Goal: Task Accomplishment & Management: Manage account settings

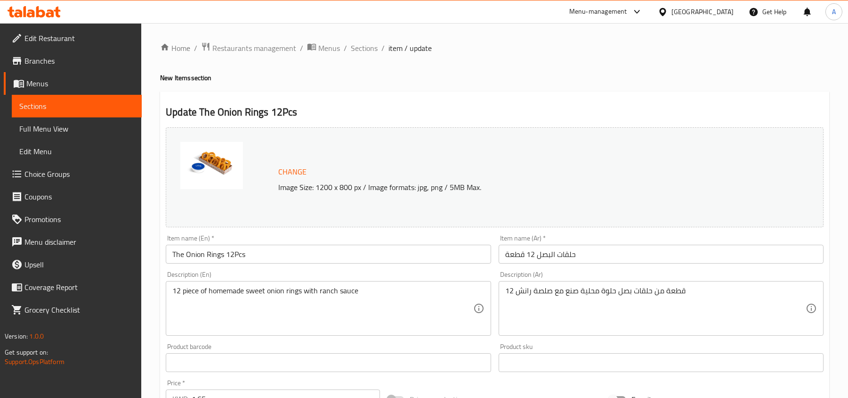
scroll to position [251, 0]
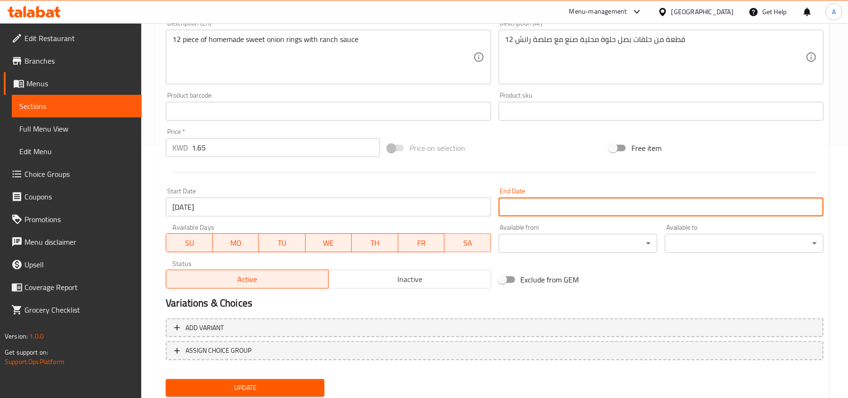
click at [668, 10] on icon at bounding box center [663, 12] width 10 height 10
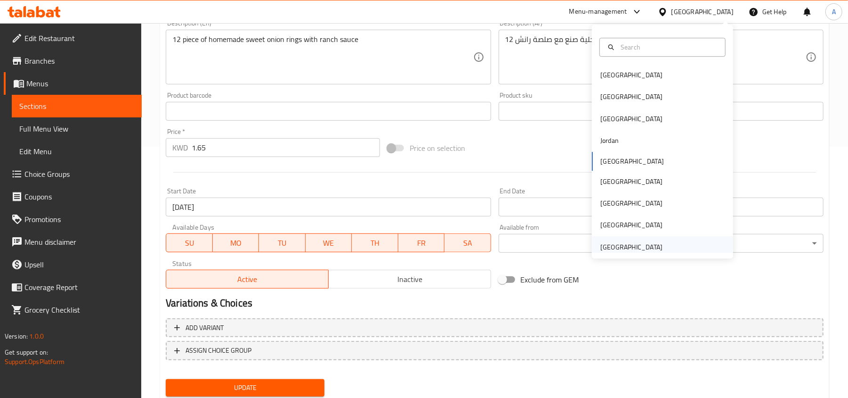
click at [615, 242] on div "[GEOGRAPHIC_DATA]" at bounding box center [632, 247] width 62 height 10
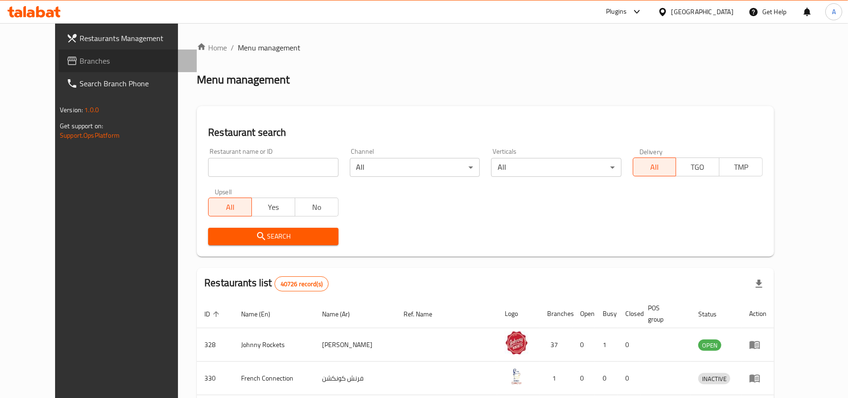
click at [80, 55] on span "Branches" at bounding box center [135, 60] width 110 height 11
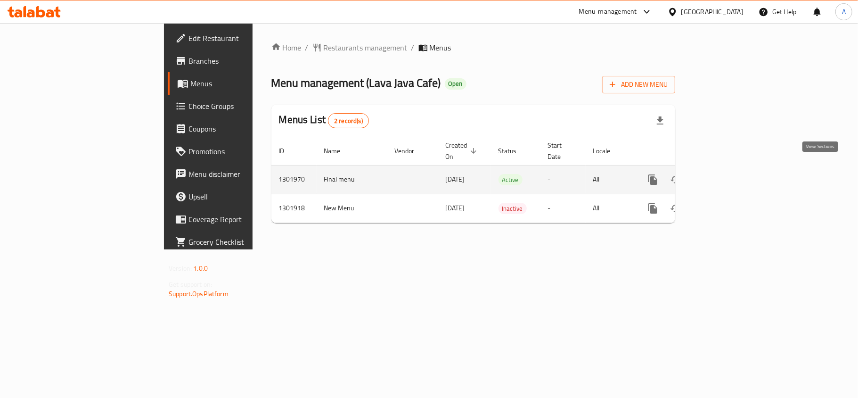
click at [726, 174] on icon "enhanced table" at bounding box center [720, 179] width 11 height 11
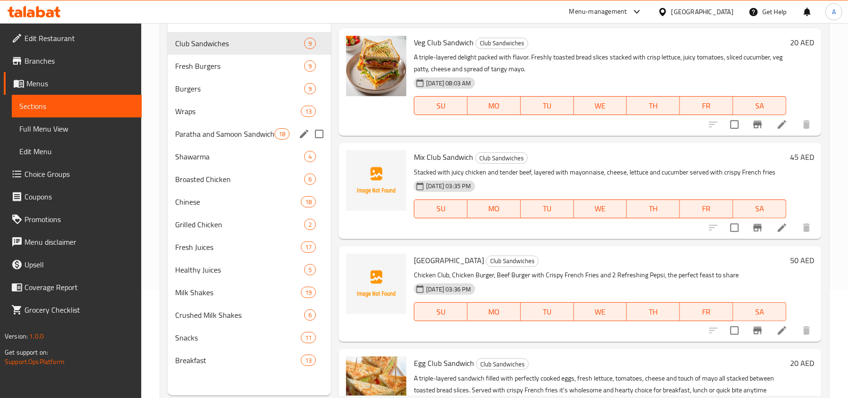
scroll to position [125, 0]
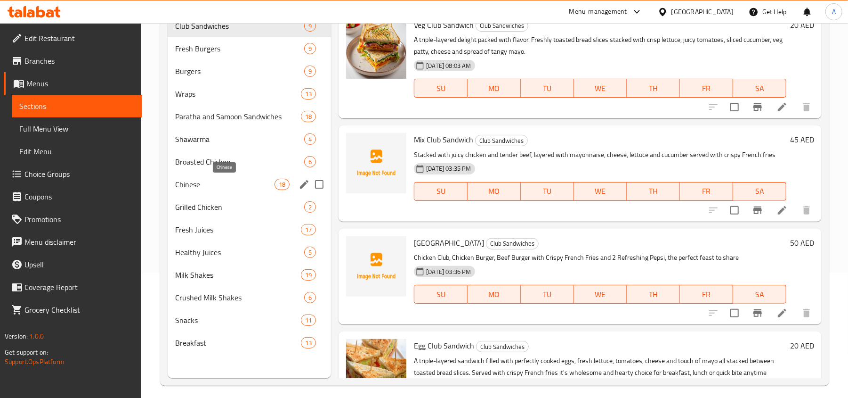
click at [241, 189] on span "Chinese" at bounding box center [224, 184] width 99 height 11
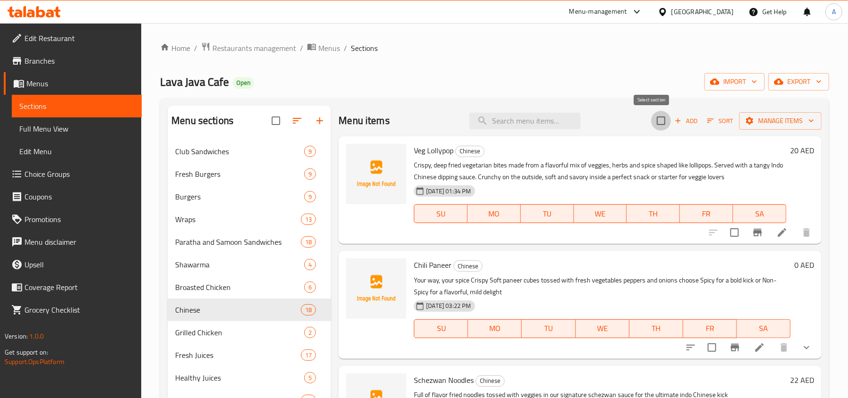
click at [653, 116] on input "checkbox" at bounding box center [661, 121] width 20 height 20
checkbox input "true"
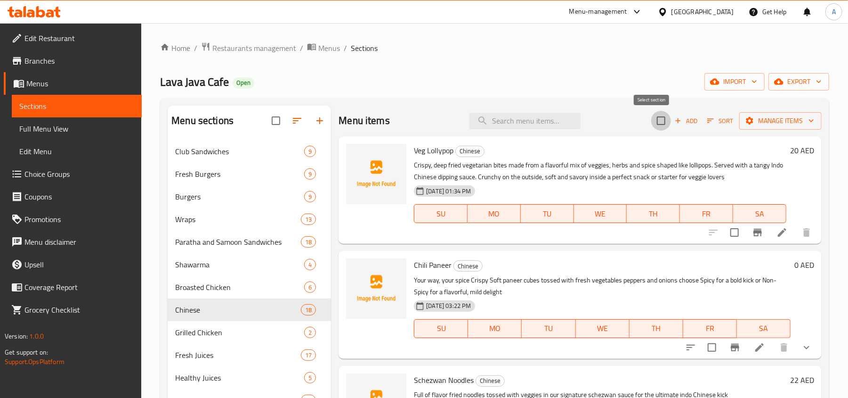
checkbox input "true"
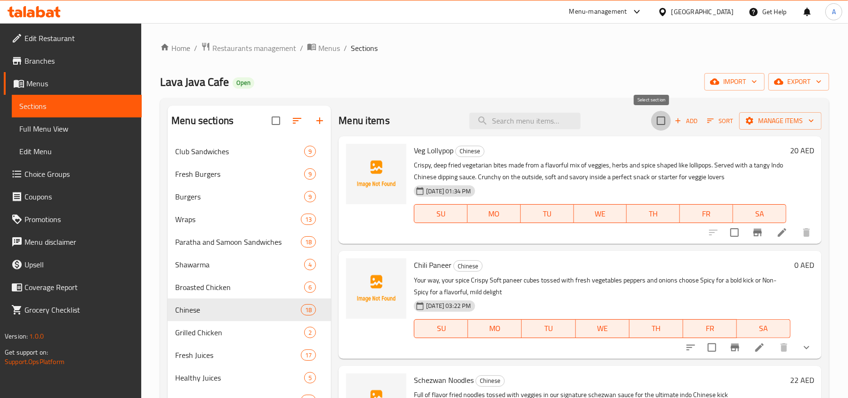
checkbox input "true"
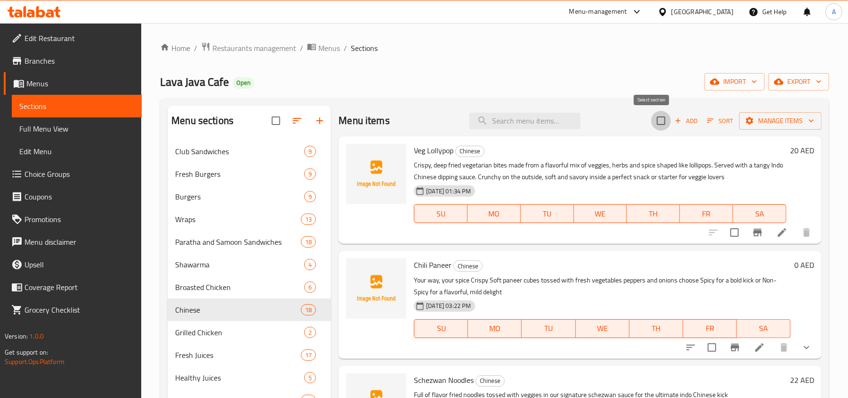
checkbox input "true"
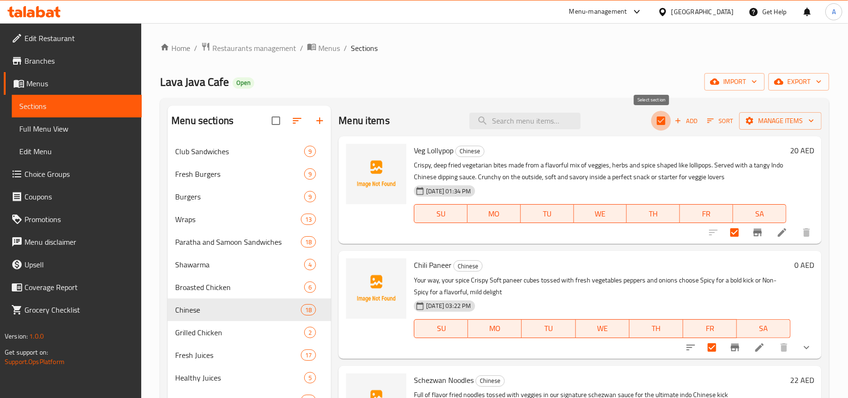
click at [651, 114] on input "checkbox" at bounding box center [661, 121] width 20 height 20
checkbox input "false"
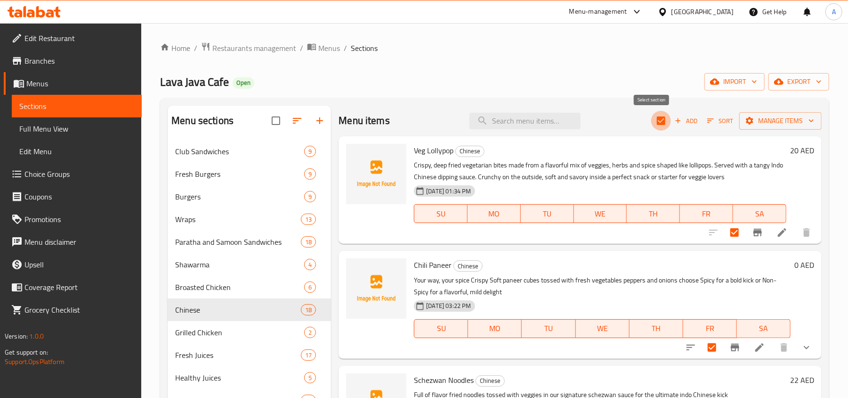
checkbox input "false"
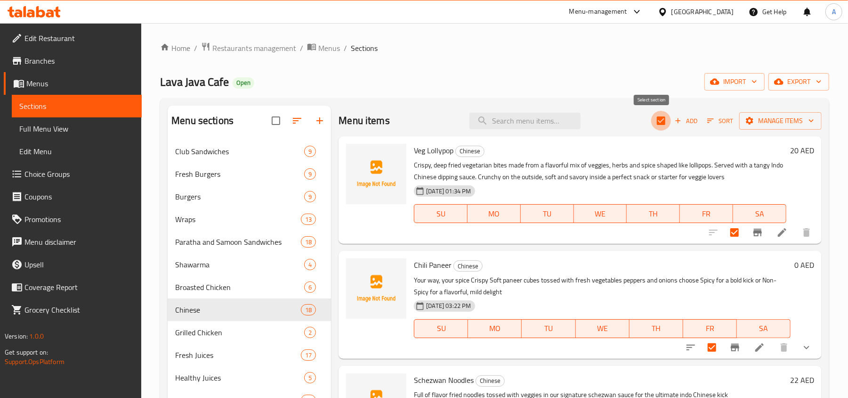
checkbox input "false"
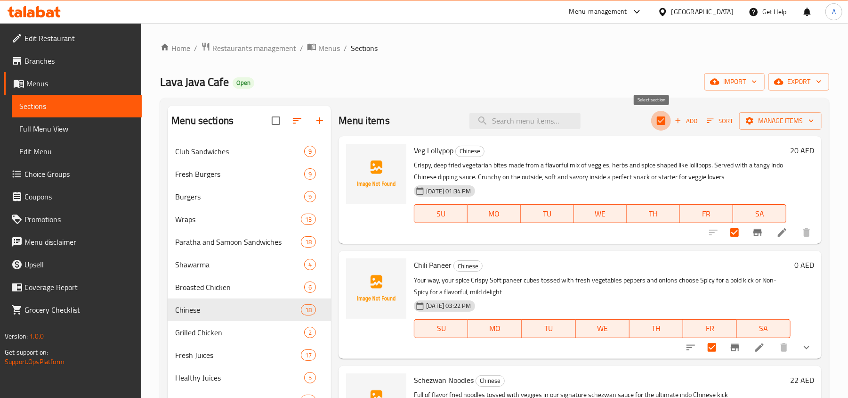
checkbox input "false"
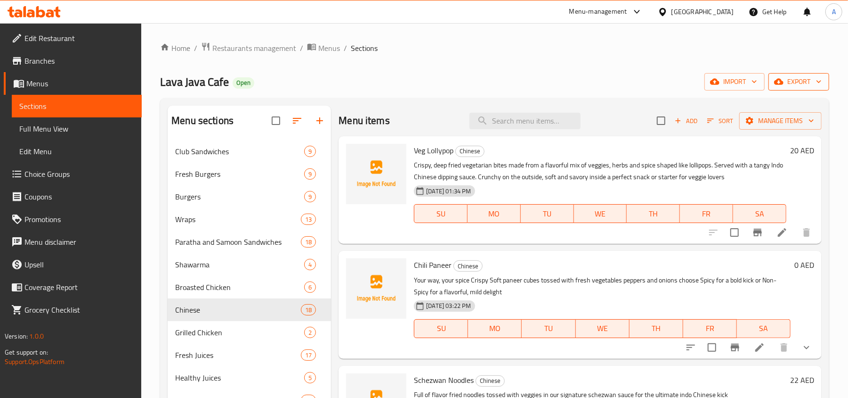
click at [789, 81] on span "export" at bounding box center [799, 82] width 46 height 12
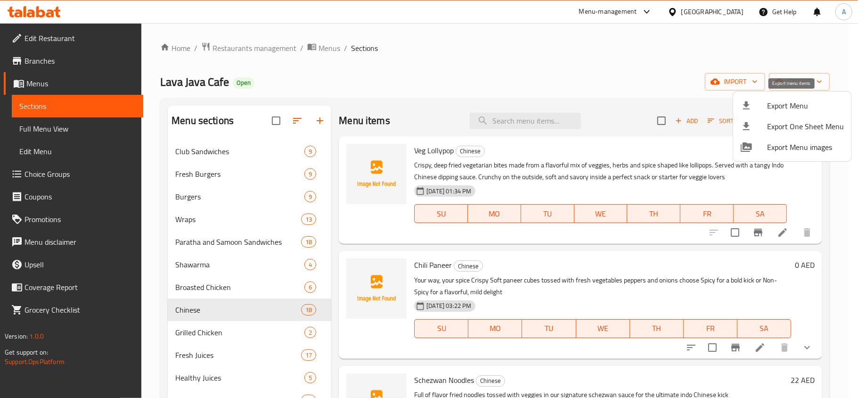
click at [771, 106] on span "Export Menu" at bounding box center [805, 105] width 77 height 11
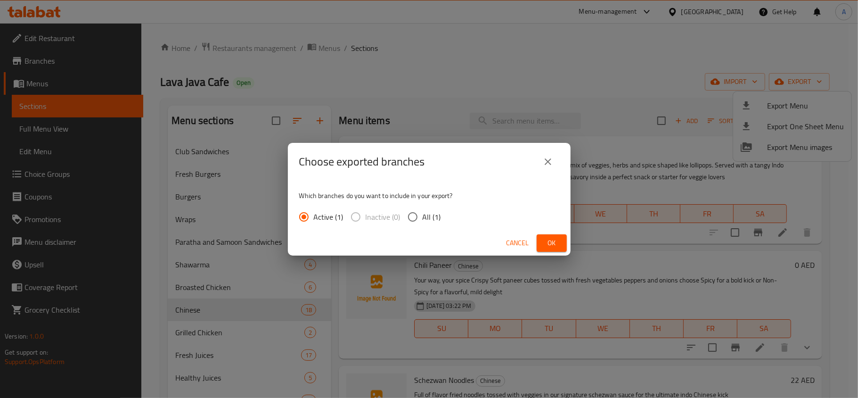
click at [394, 218] on span "Inactive (0)" at bounding box center [383, 216] width 35 height 11
click at [413, 217] on input "All (1)" at bounding box center [413, 217] width 20 height 20
radio input "true"
click at [554, 240] on span "Ok" at bounding box center [551, 243] width 15 height 12
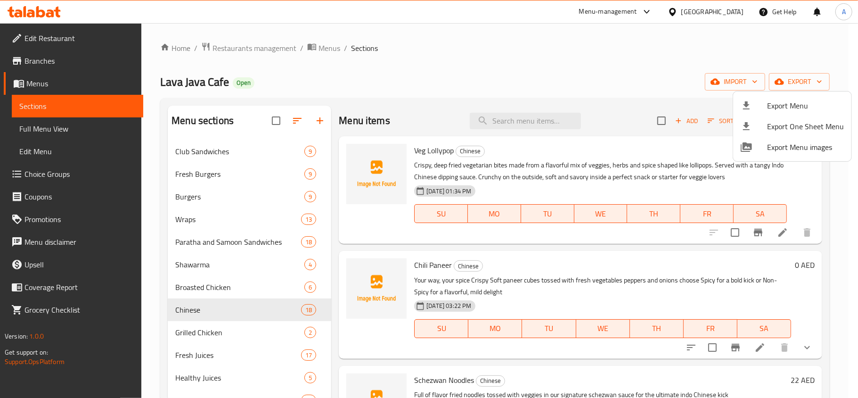
click at [664, 118] on div at bounding box center [429, 199] width 858 height 398
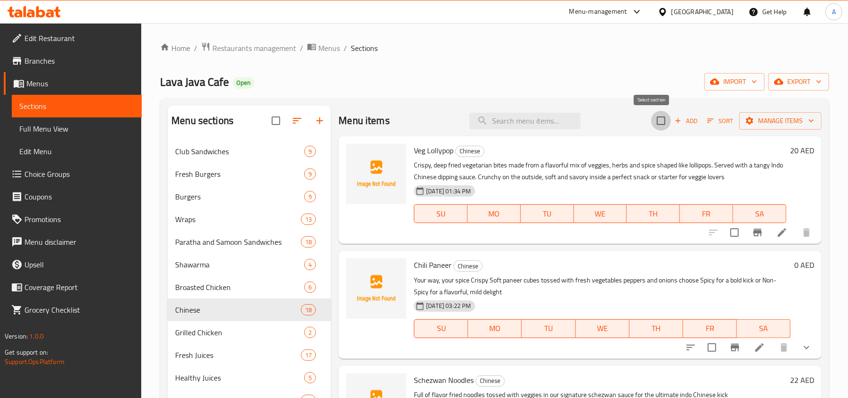
click at [655, 123] on input "checkbox" at bounding box center [661, 121] width 20 height 20
checkbox input "true"
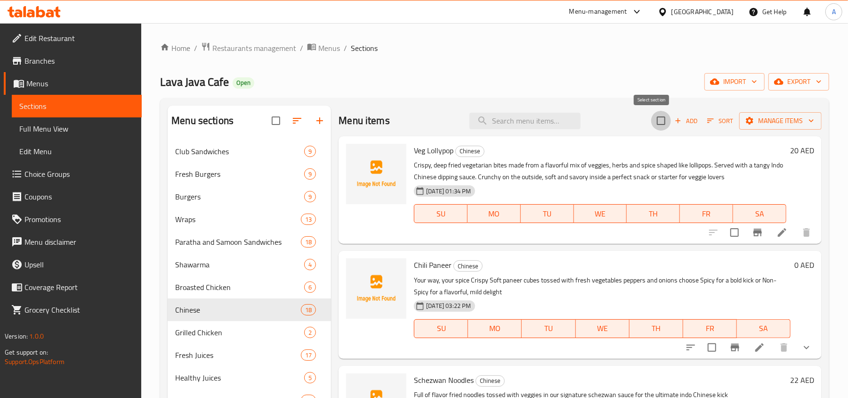
checkbox input "true"
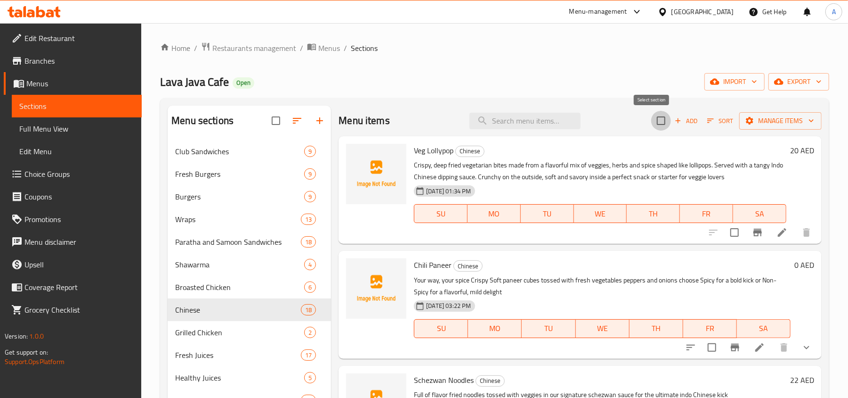
checkbox input "true"
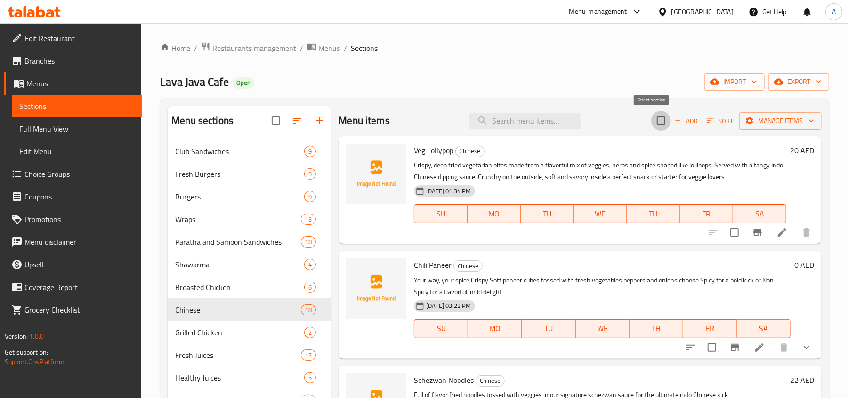
checkbox input "true"
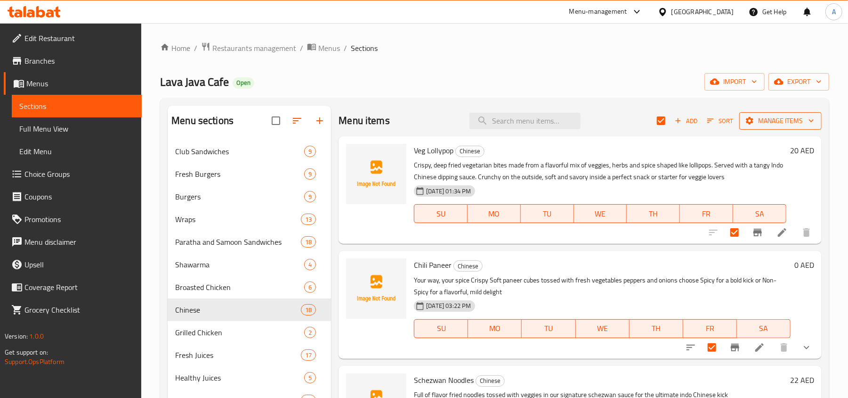
click at [773, 130] on button "Manage items" at bounding box center [781, 120] width 82 height 17
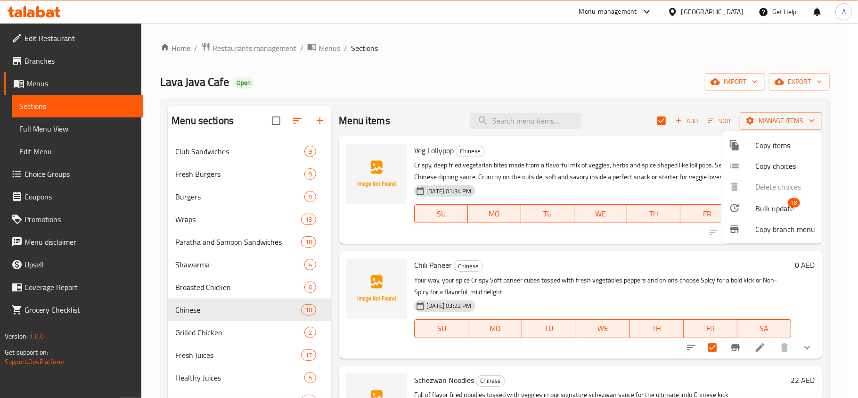
click at [767, 198] on li "Bulk update 18" at bounding box center [771, 208] width 101 height 22
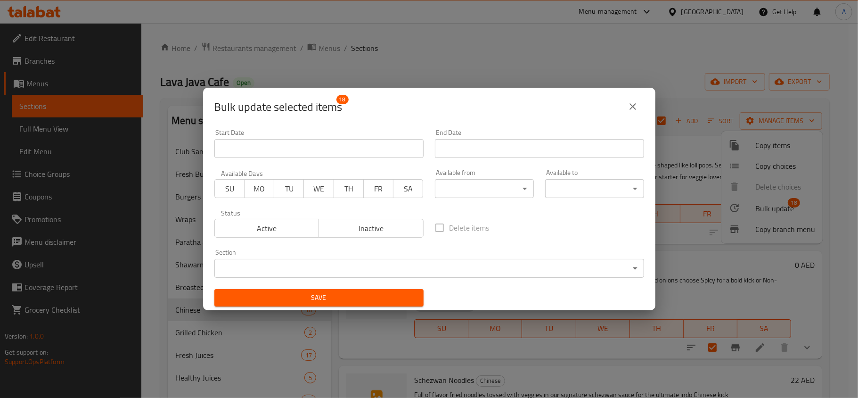
click at [470, 191] on body "​ Menu-management United Arab Emirates Get Help A Edit Restaurant Branches Menu…" at bounding box center [429, 210] width 858 height 375
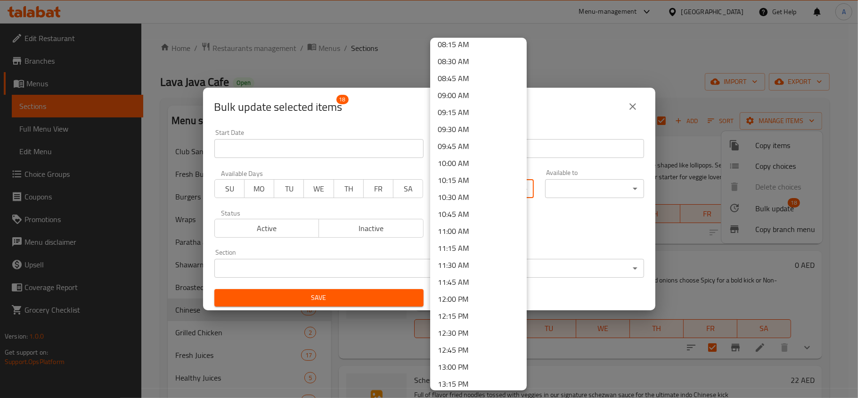
scroll to position [754, 0]
click at [471, 246] on li "14:00 PM" at bounding box center [478, 245] width 97 height 17
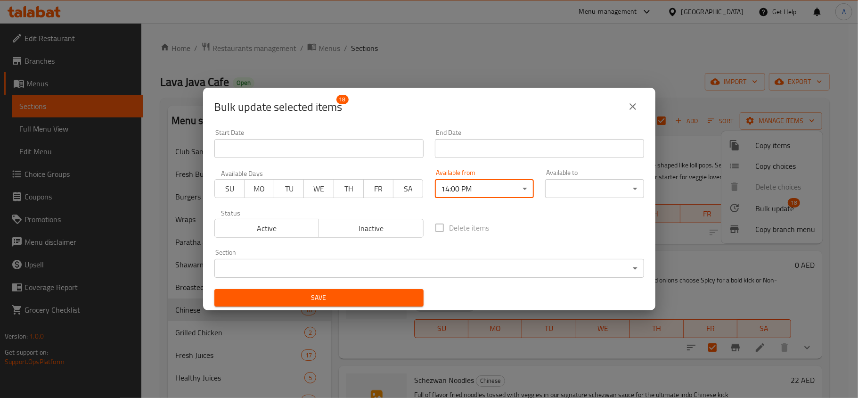
click at [578, 182] on body "​ Menu-management United Arab Emirates Get Help A Edit Restaurant Branches Menu…" at bounding box center [429, 210] width 858 height 375
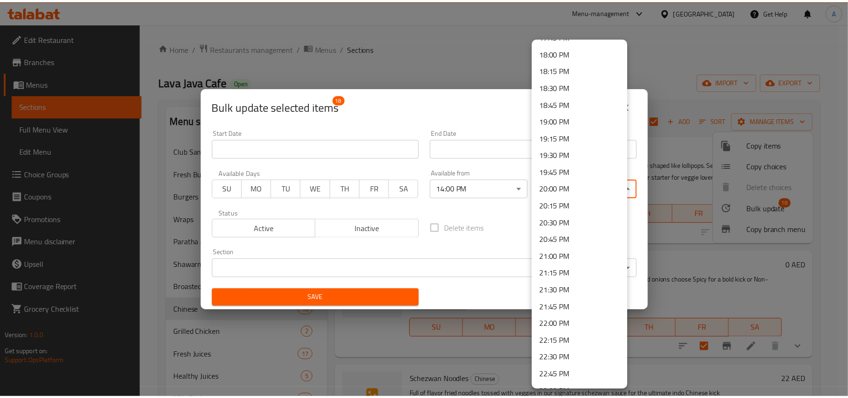
scroll to position [1300, 0]
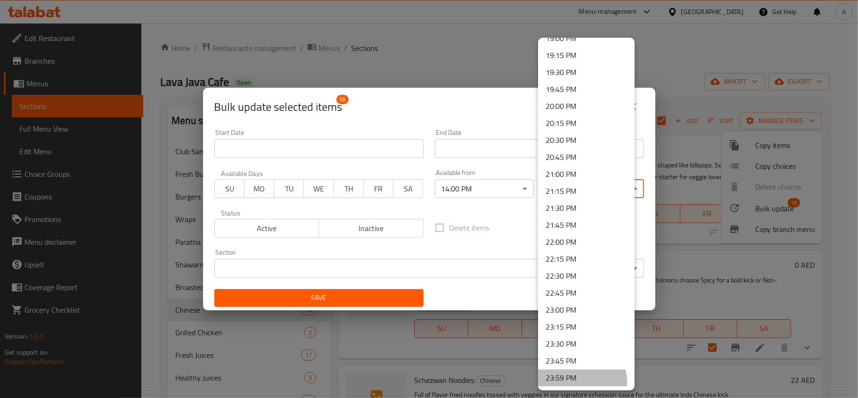
click at [577, 382] on li "23:59 PM" at bounding box center [586, 377] width 97 height 17
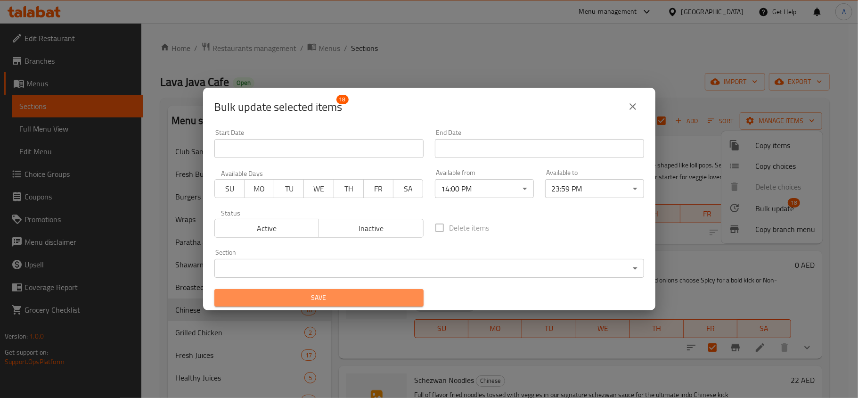
click at [334, 304] on button "Save" at bounding box center [318, 297] width 209 height 17
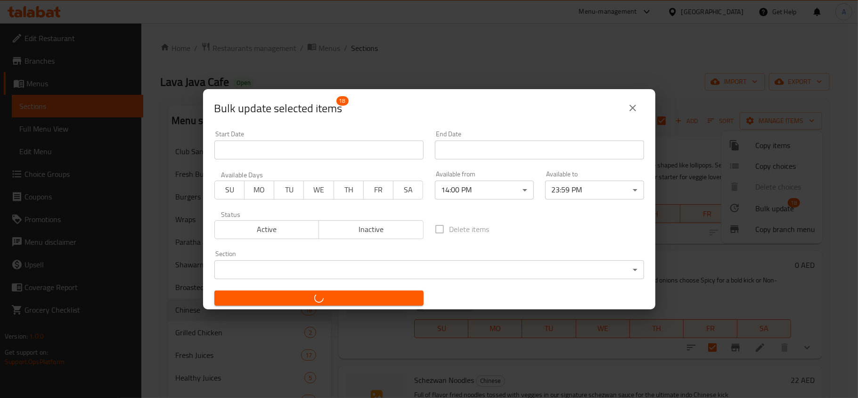
checkbox input "false"
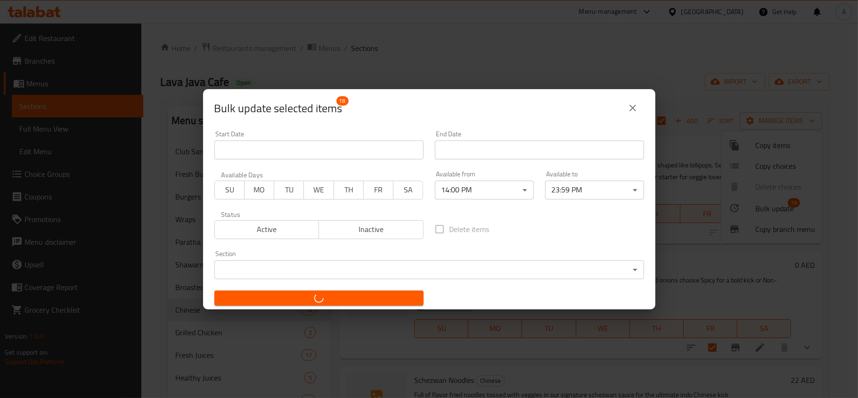
checkbox input "false"
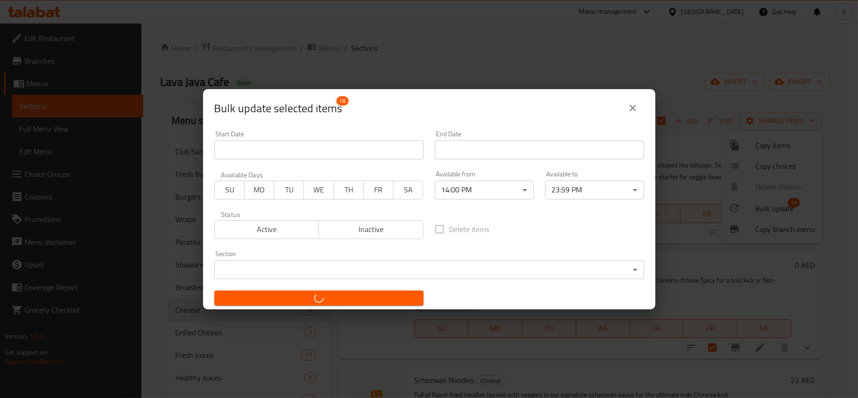
checkbox input "false"
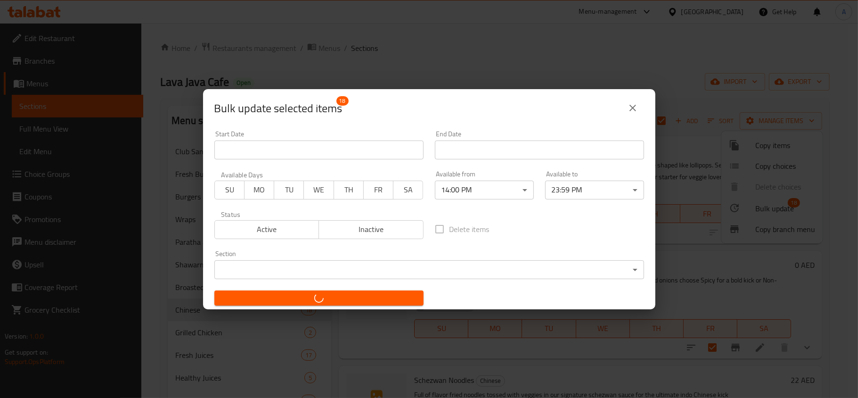
checkbox input "false"
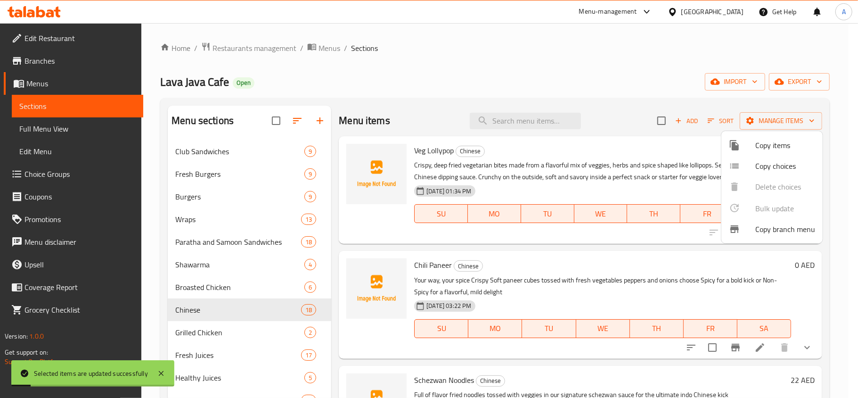
click at [596, 262] on div at bounding box center [429, 199] width 858 height 398
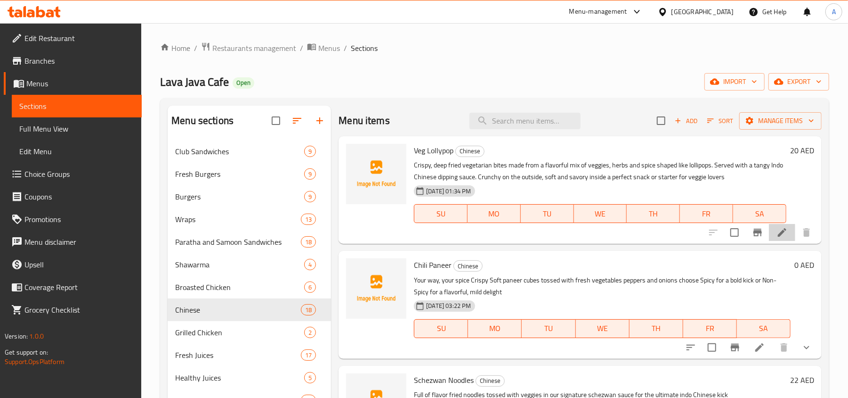
click at [769, 234] on li at bounding box center [782, 232] width 26 height 17
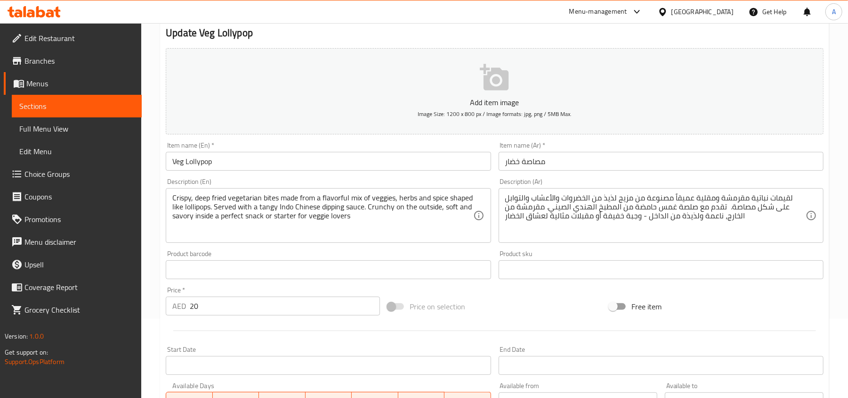
scroll to position [142, 0]
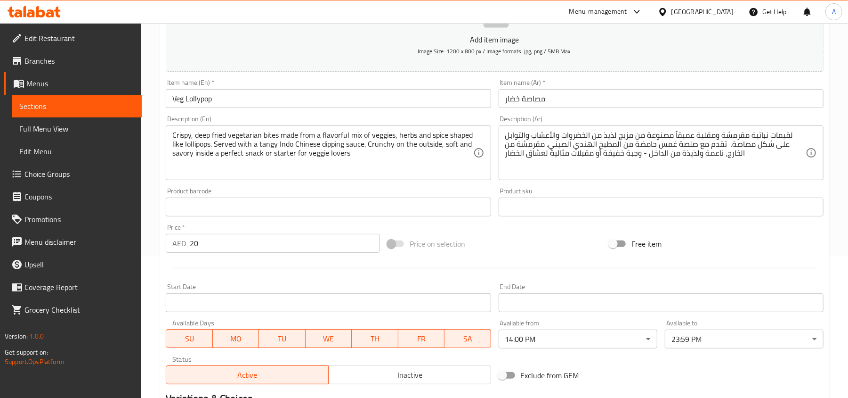
click at [85, 106] on span "Sections" at bounding box center [76, 105] width 115 height 11
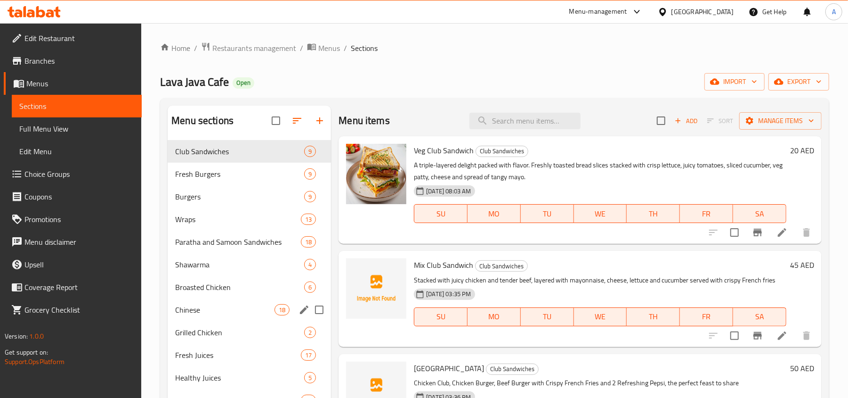
click at [199, 306] on span "Chinese" at bounding box center [224, 309] width 99 height 11
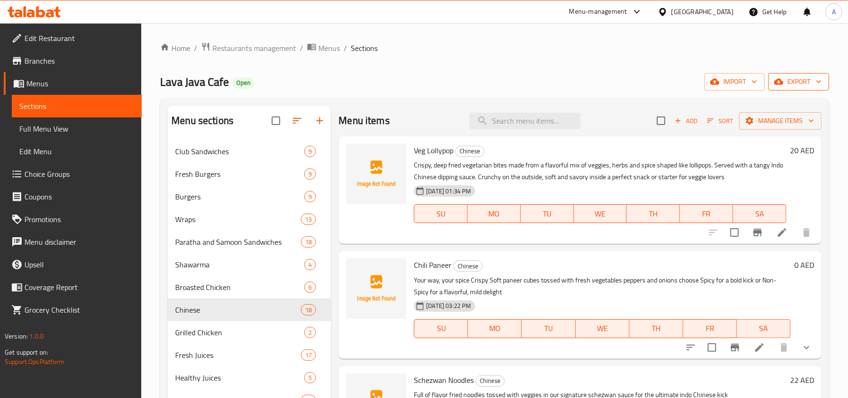
click at [809, 80] on span "export" at bounding box center [799, 82] width 46 height 12
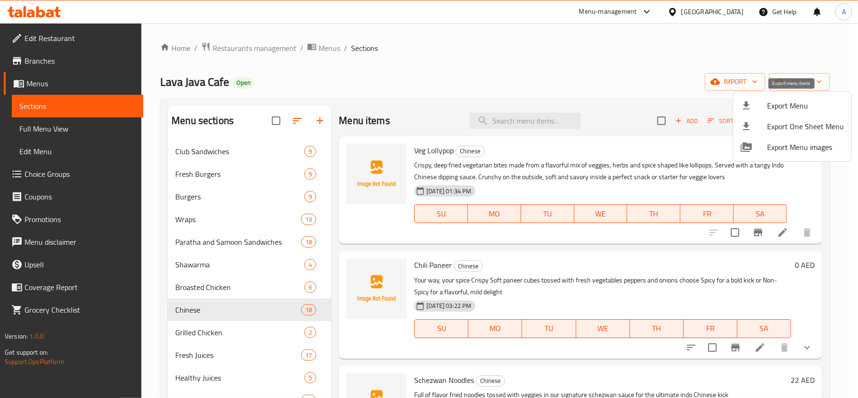
click at [782, 100] on span "Export Menu" at bounding box center [805, 105] width 77 height 11
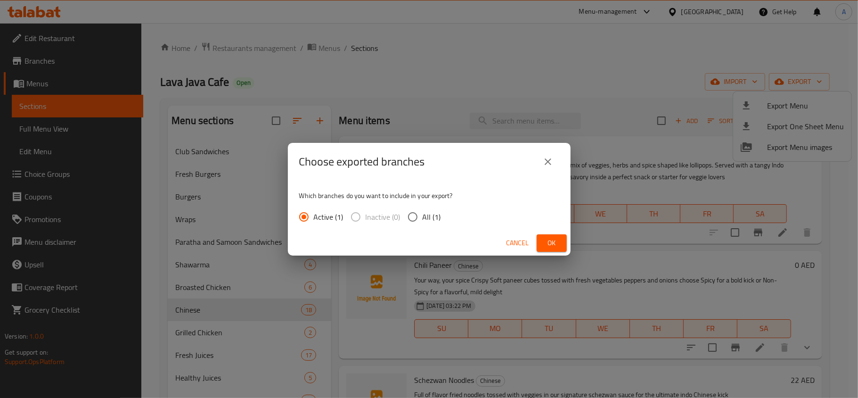
click at [424, 221] on span "All (1)" at bounding box center [432, 216] width 18 height 11
click at [423, 221] on input "All (1)" at bounding box center [413, 217] width 20 height 20
radio input "true"
click at [543, 245] on button "Ok" at bounding box center [552, 242] width 30 height 17
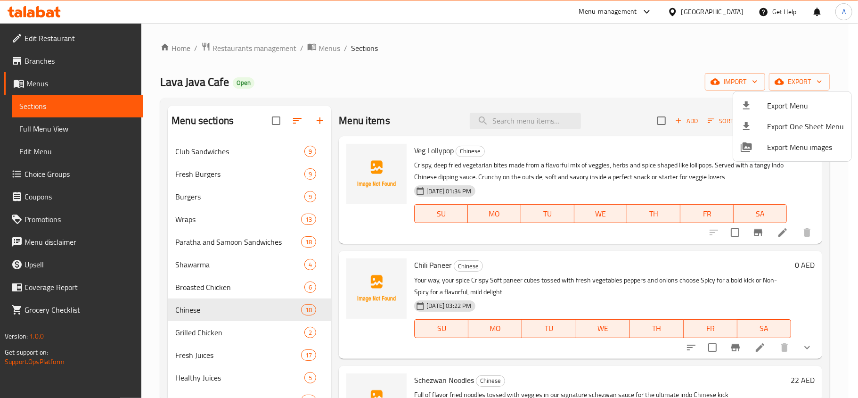
click at [64, 142] on div at bounding box center [429, 199] width 858 height 398
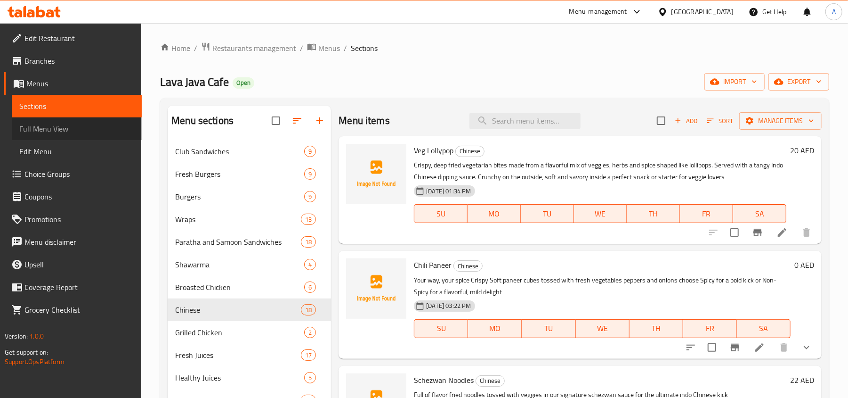
click at [63, 136] on link "Full Menu View" at bounding box center [77, 128] width 130 height 23
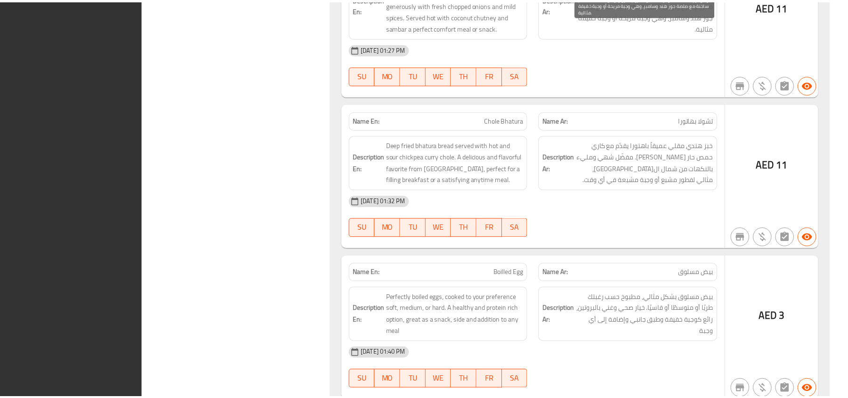
scroll to position [25999, 0]
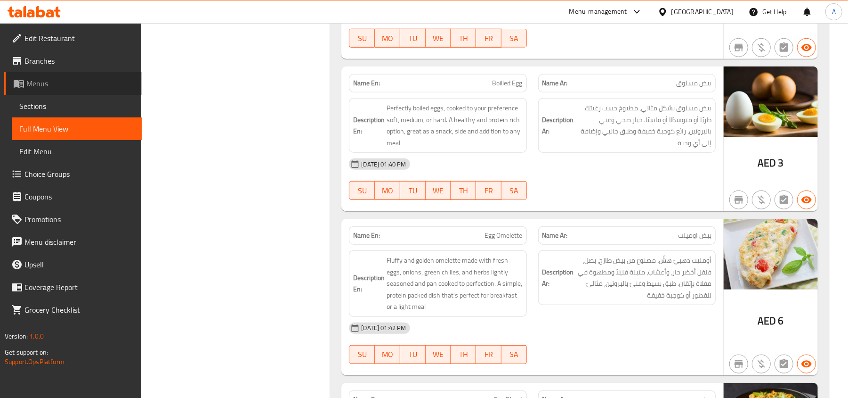
click at [69, 87] on span "Menus" at bounding box center [80, 83] width 108 height 11
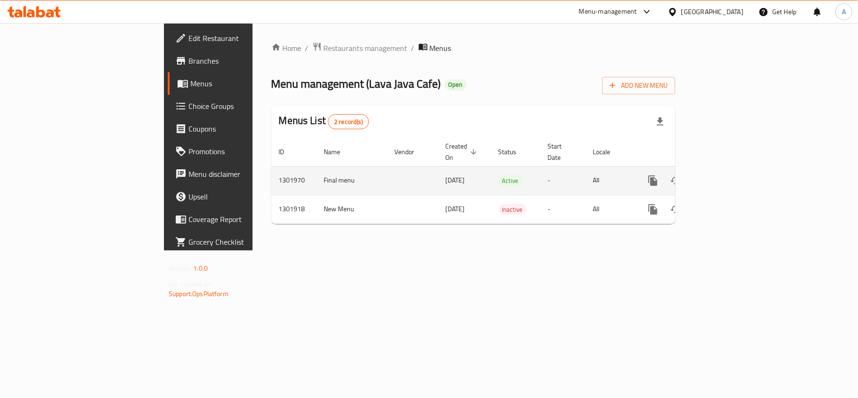
click at [725, 176] on icon "enhanced table" at bounding box center [721, 180] width 8 height 8
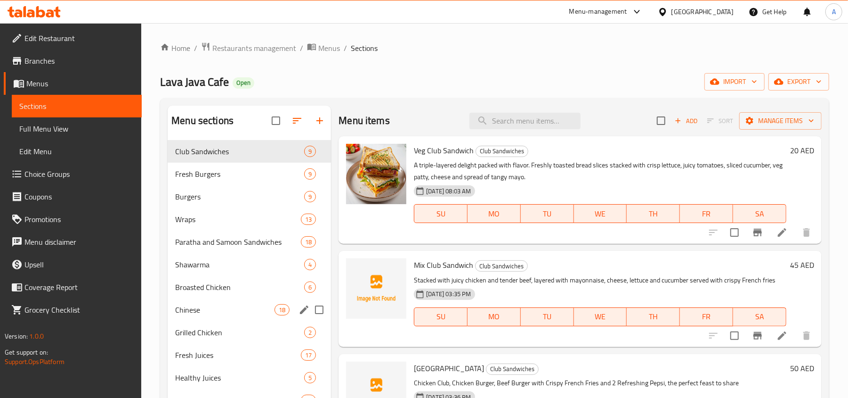
click at [227, 300] on div "Chinese 18" at bounding box center [249, 309] width 163 height 23
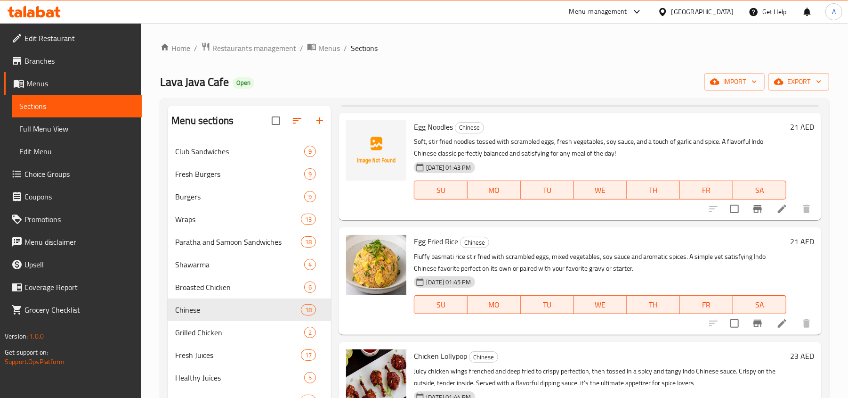
scroll to position [816, 0]
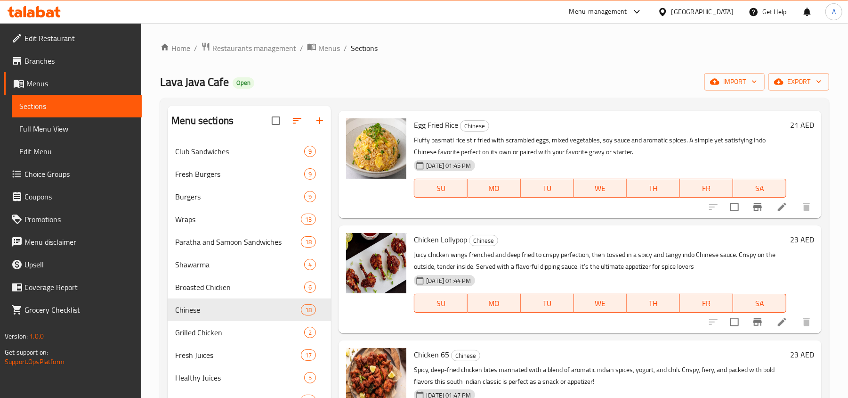
click at [778, 210] on icon at bounding box center [782, 207] width 8 height 8
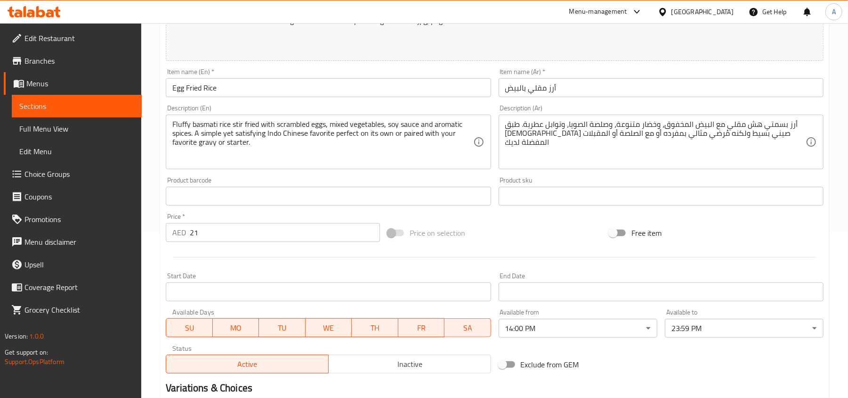
scroll to position [188, 0]
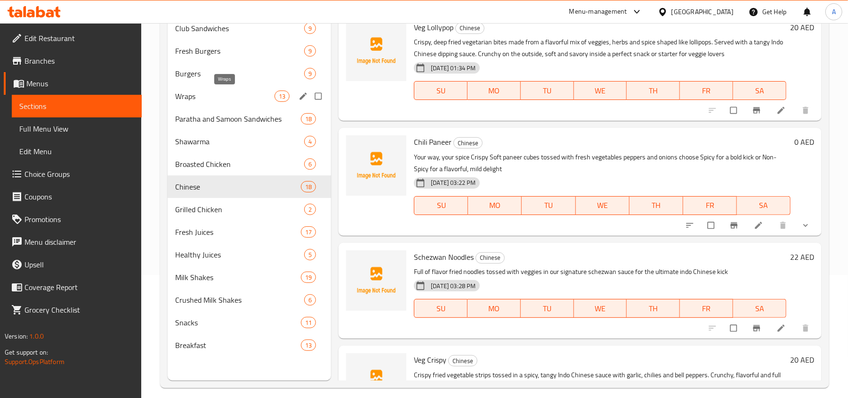
scroll to position [125, 0]
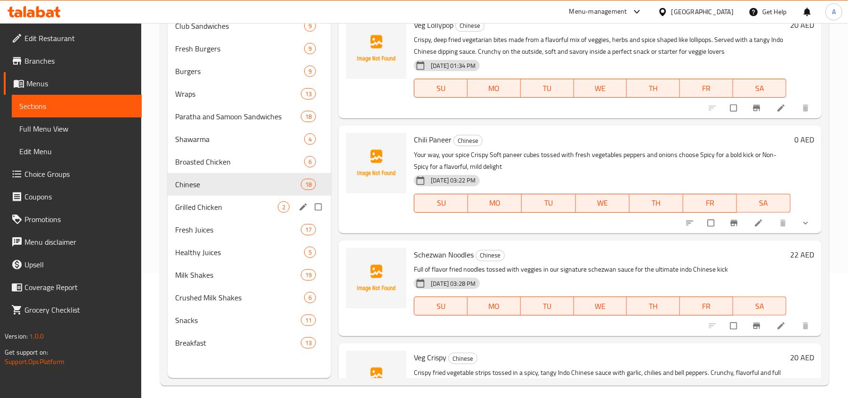
click at [245, 214] on div "Grilled Chicken 2" at bounding box center [249, 206] width 163 height 23
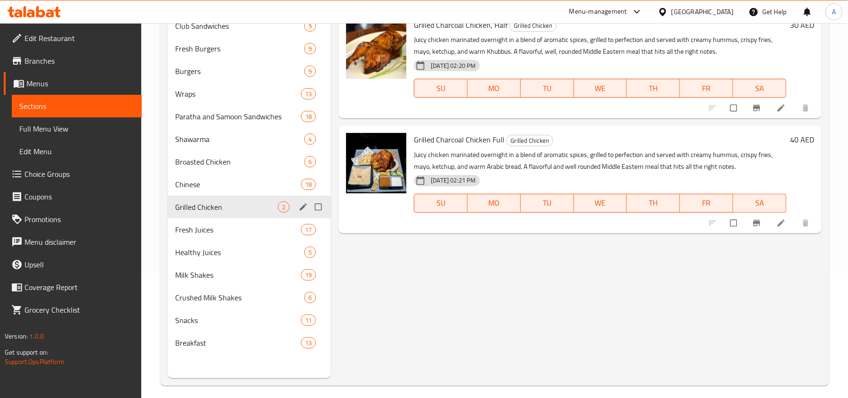
click at [240, 204] on span "Grilled Chicken" at bounding box center [226, 206] width 103 height 11
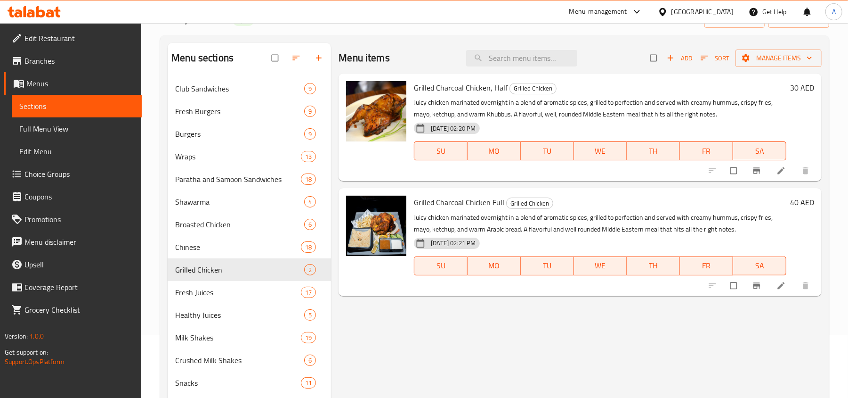
click at [788, 171] on li at bounding box center [782, 170] width 26 height 15
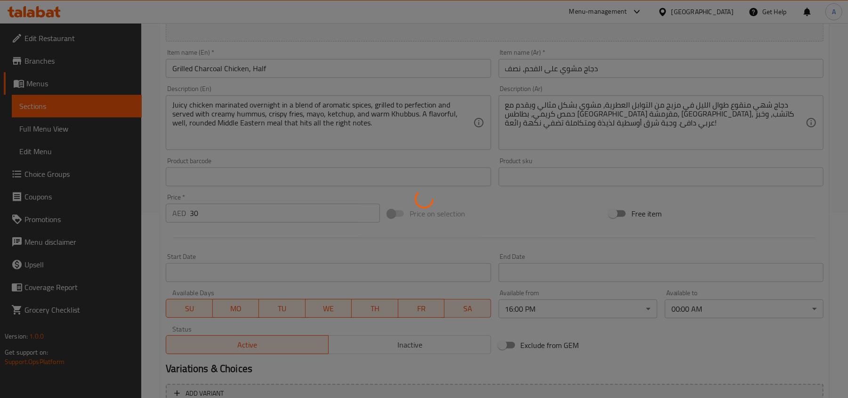
scroll to position [188, 0]
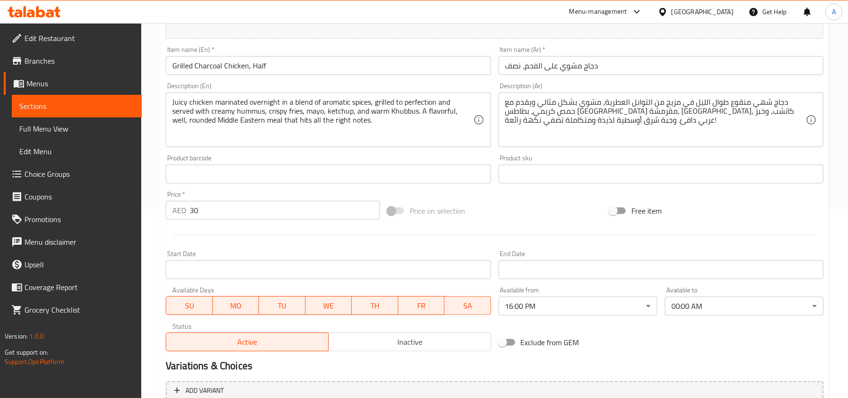
click at [58, 59] on span "Branches" at bounding box center [79, 60] width 110 height 11
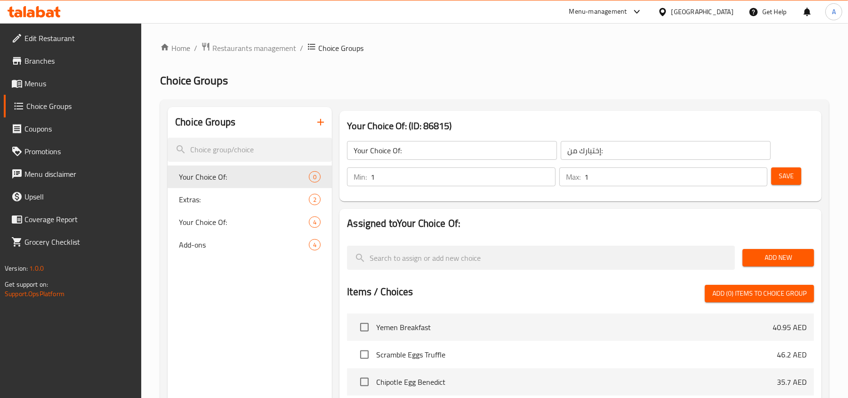
click at [34, 25] on ul "Edit Restaurant Branches Menus Choice Groups Coupons Promotions Menu disclaimer…" at bounding box center [67, 140] width 149 height 234
click at [42, 12] on icon at bounding box center [40, 11] width 9 height 11
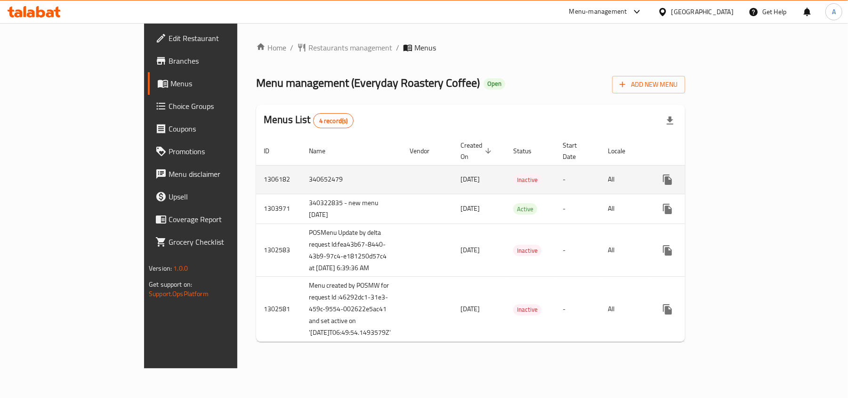
click at [747, 168] on link "enhanced table" at bounding box center [736, 179] width 23 height 23
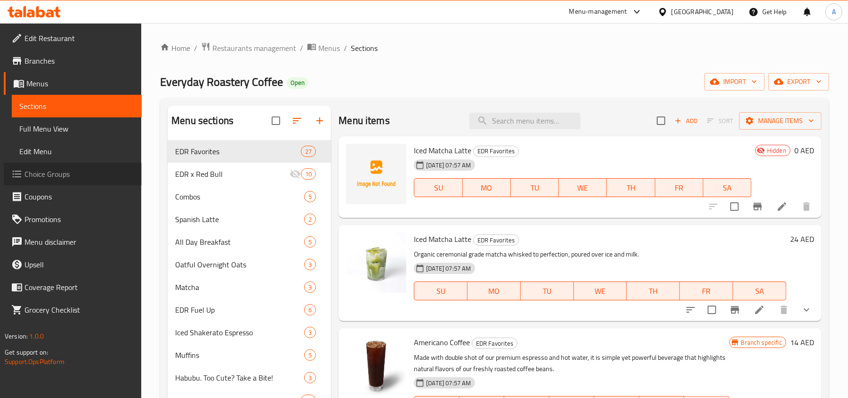
click at [98, 164] on link "Choice Groups" at bounding box center [73, 174] width 138 height 23
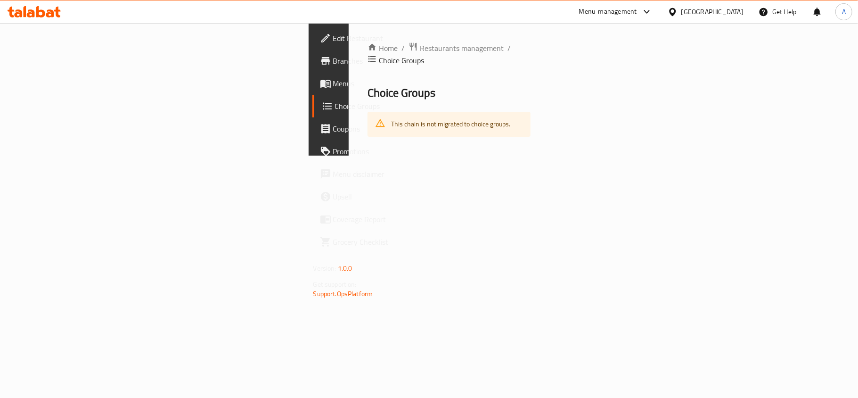
click at [312, 76] on link "Menus" at bounding box center [381, 83] width 139 height 23
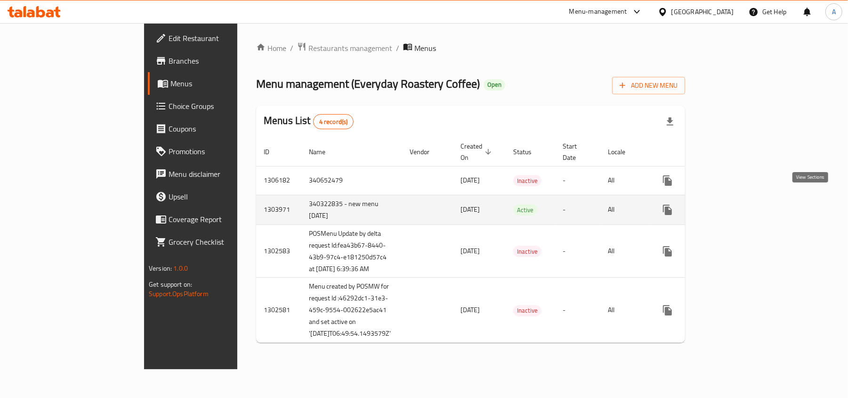
click at [740, 205] on icon "enhanced table" at bounding box center [736, 209] width 8 height 8
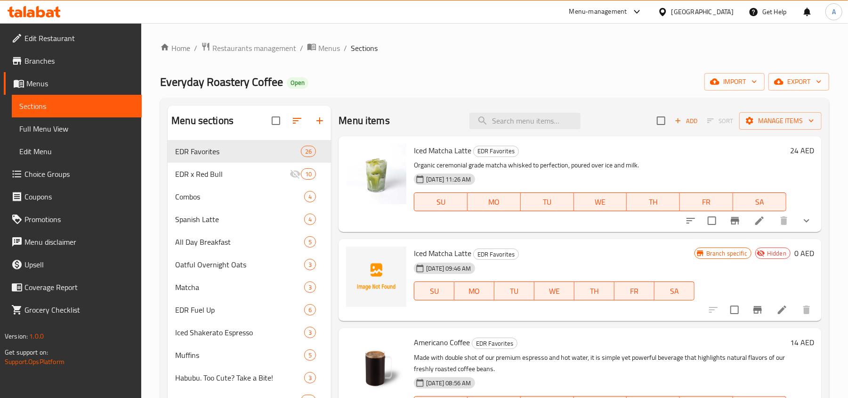
click at [68, 171] on span "Choice Groups" at bounding box center [79, 173] width 110 height 11
